Goal: Navigation & Orientation: Understand site structure

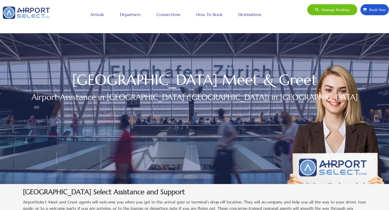
click at [99, 13] on link "Arrivals" at bounding box center [97, 14] width 17 height 13
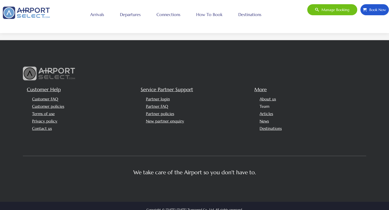
click at [266, 104] on link "Team" at bounding box center [264, 106] width 10 height 5
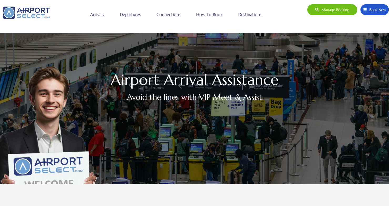
click at [253, 15] on link "Destinations" at bounding box center [250, 14] width 26 height 13
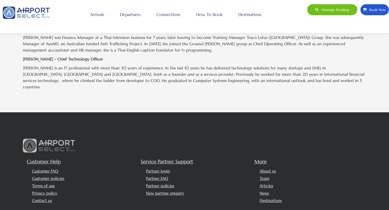
scroll to position [212, 0]
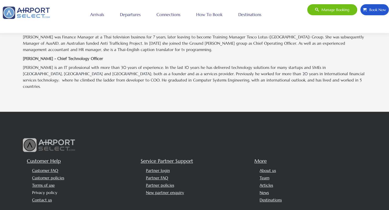
click at [45, 190] on link "Privacy policy" at bounding box center [44, 192] width 25 height 5
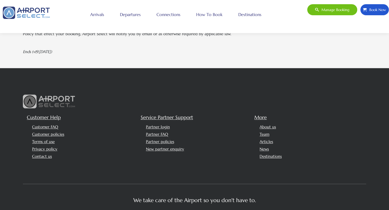
scroll to position [355, 0]
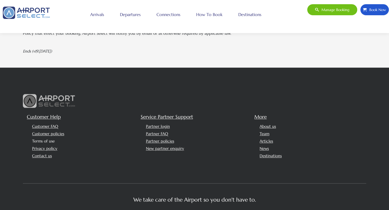
click at [42, 141] on link "Terms of use" at bounding box center [43, 140] width 23 height 5
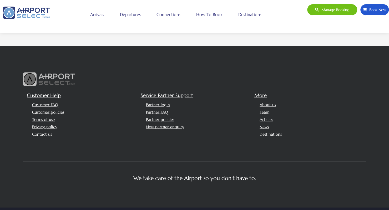
scroll to position [585, 0]
